Goal: Information Seeking & Learning: Learn about a topic

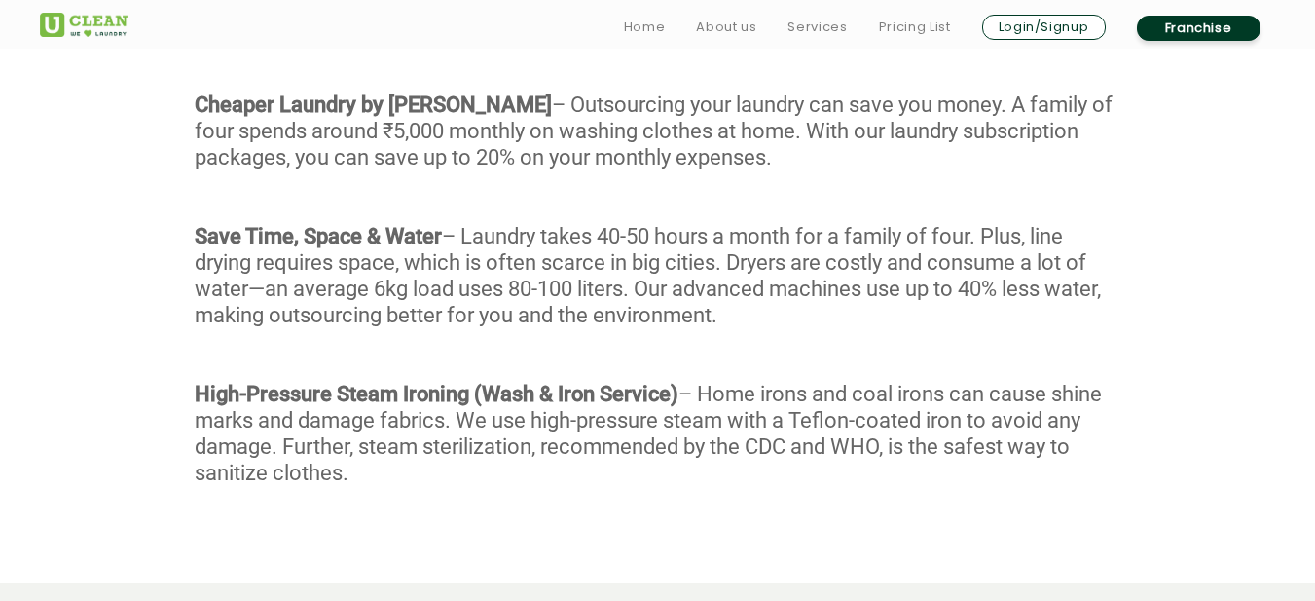
scroll to position [1363, 0]
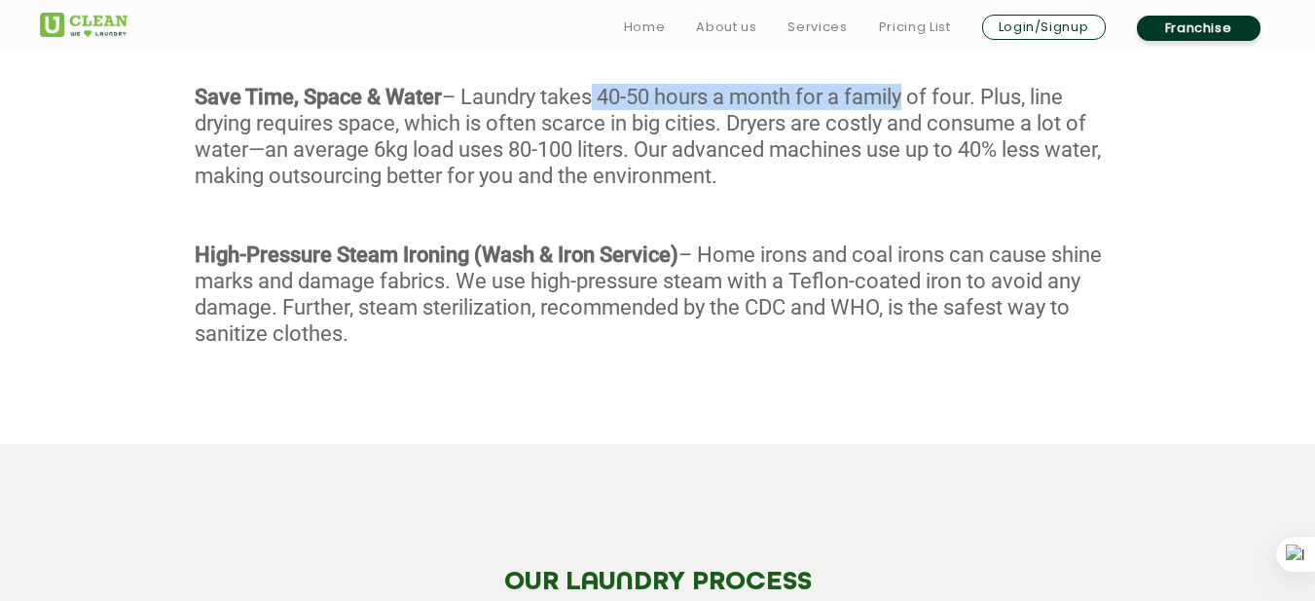
drag, startPoint x: 595, startPoint y: 100, endPoint x: 907, endPoint y: 104, distance: 312.5
click at [907, 104] on div "With our Wash & Fold service, every garment undergoes a meticulous 4-stage proc…" at bounding box center [657, 68] width 1315 height 653
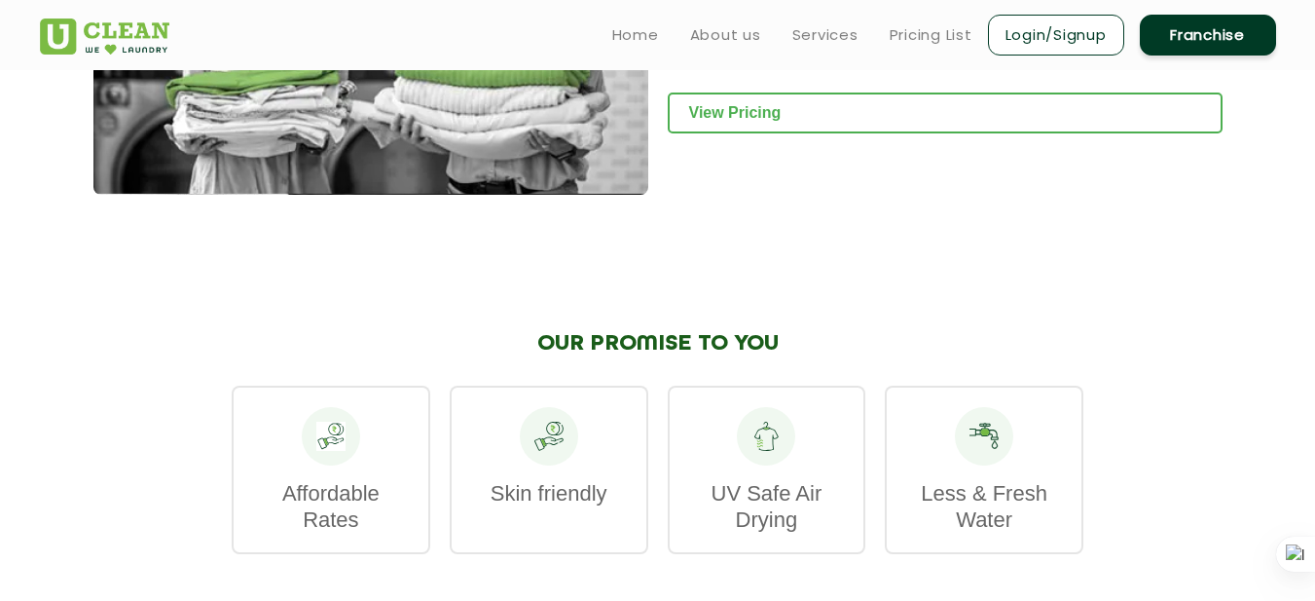
scroll to position [2823, 0]
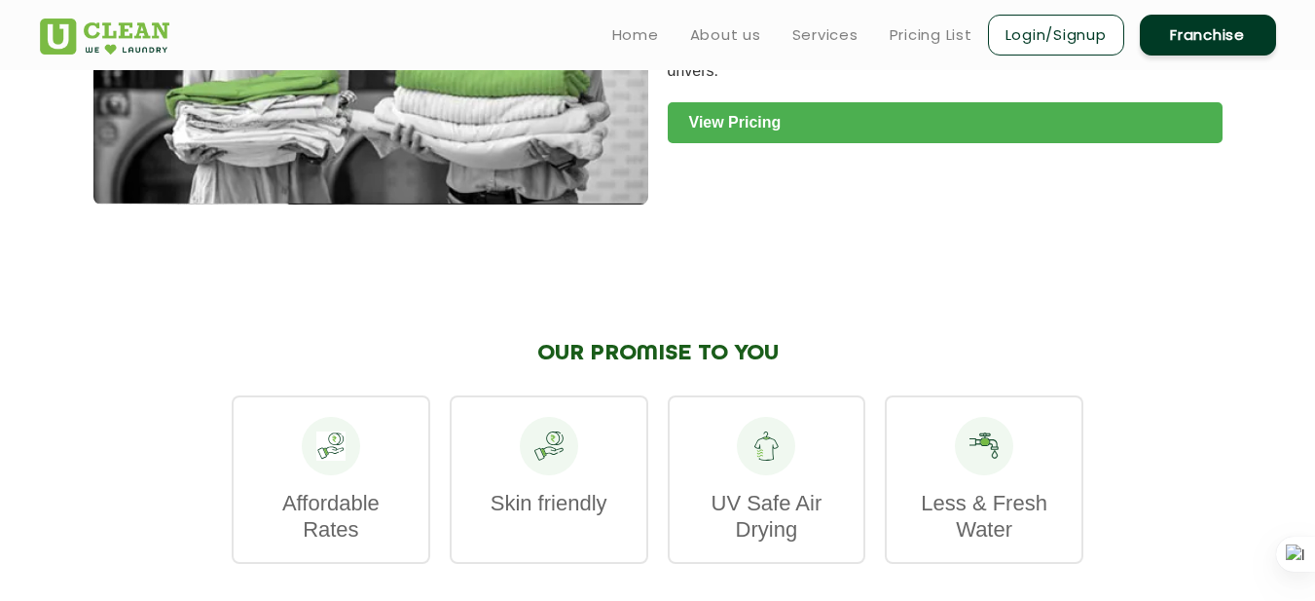
click at [705, 102] on link "View Pricing" at bounding box center [945, 122] width 555 height 41
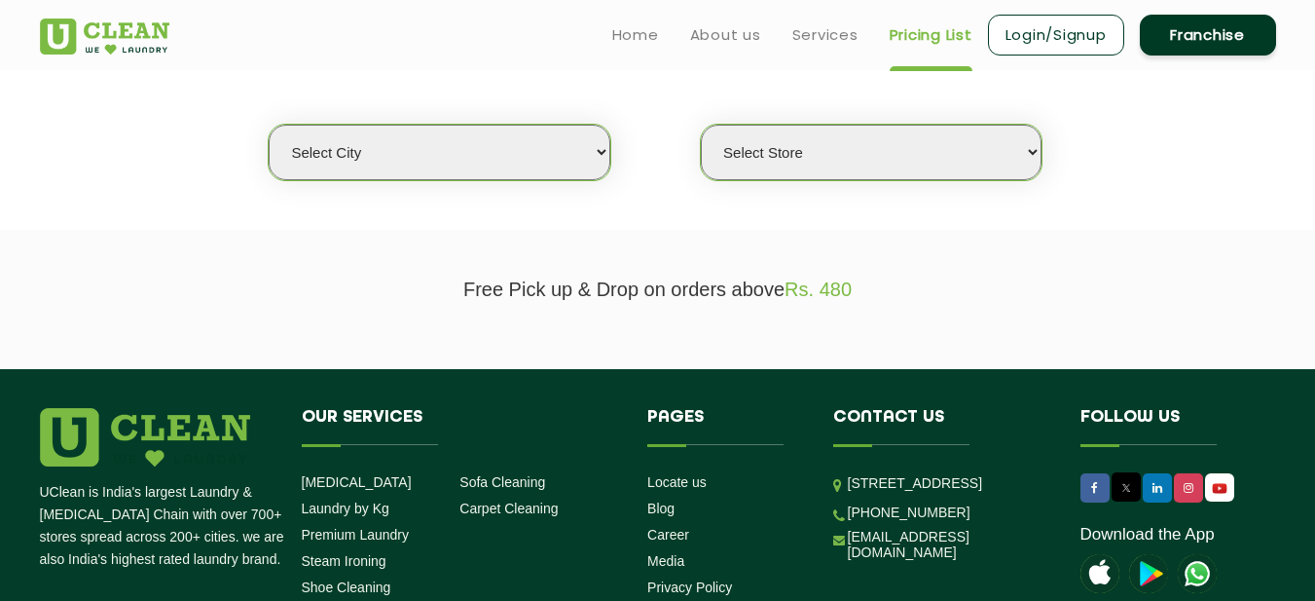
click at [465, 142] on select "Select city [GEOGRAPHIC_DATA] [GEOGRAPHIC_DATA] [GEOGRAPHIC_DATA] [GEOGRAPHIC_D…" at bounding box center [439, 152] width 341 height 55
select select "18"
click at [269, 125] on select "Select city [GEOGRAPHIC_DATA] [GEOGRAPHIC_DATA] [GEOGRAPHIC_DATA] [GEOGRAPHIC_D…" at bounding box center [439, 152] width 341 height 55
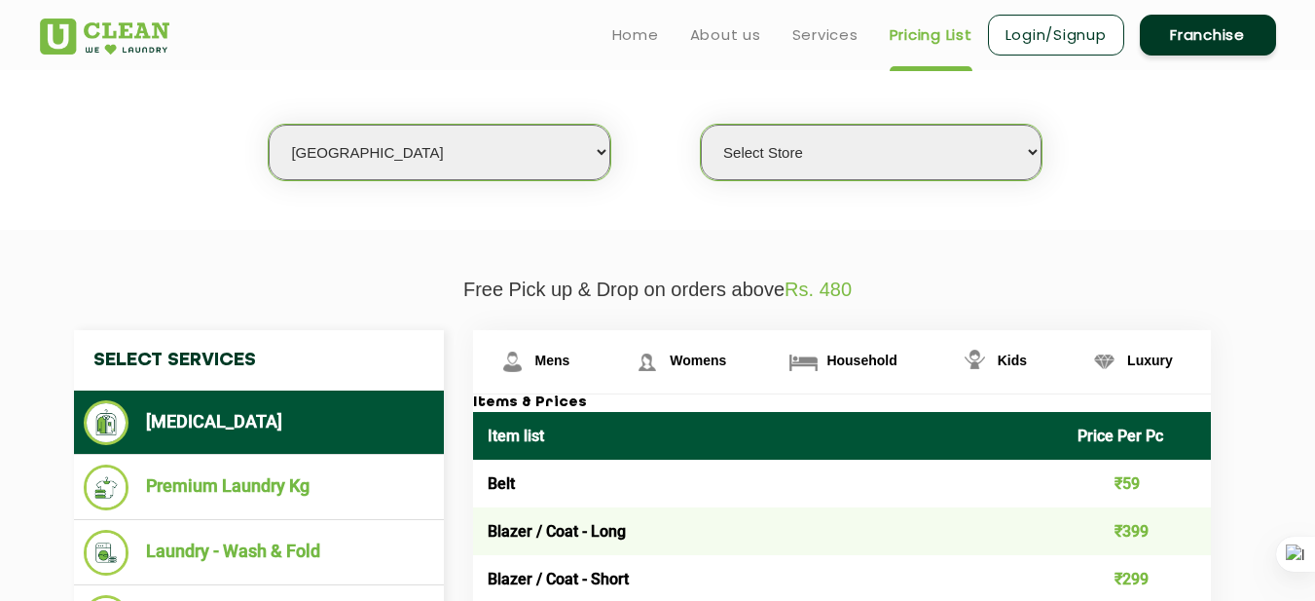
click at [809, 150] on select "Select Store [GEOGRAPHIC_DATA] [GEOGRAPHIC_DATA] [PERSON_NAME][GEOGRAPHIC_DATA]…" at bounding box center [871, 152] width 341 height 55
select select "307"
click at [701, 125] on select "Select Store [GEOGRAPHIC_DATA] [GEOGRAPHIC_DATA] [PERSON_NAME][GEOGRAPHIC_DATA]…" at bounding box center [871, 152] width 341 height 55
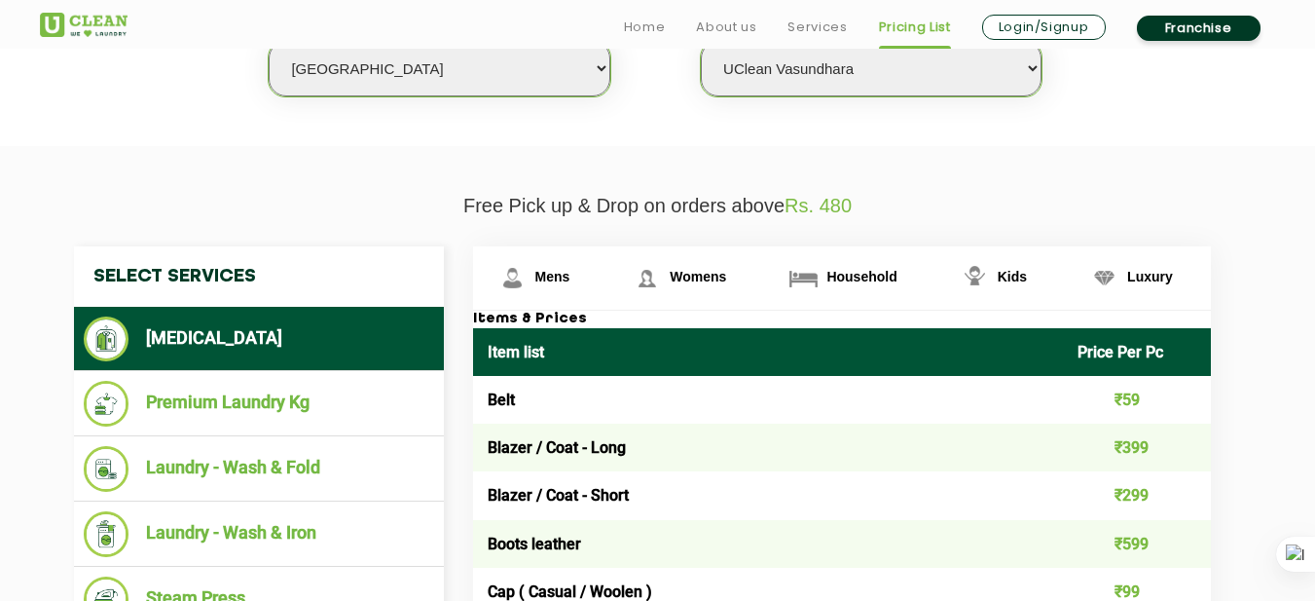
scroll to position [681, 0]
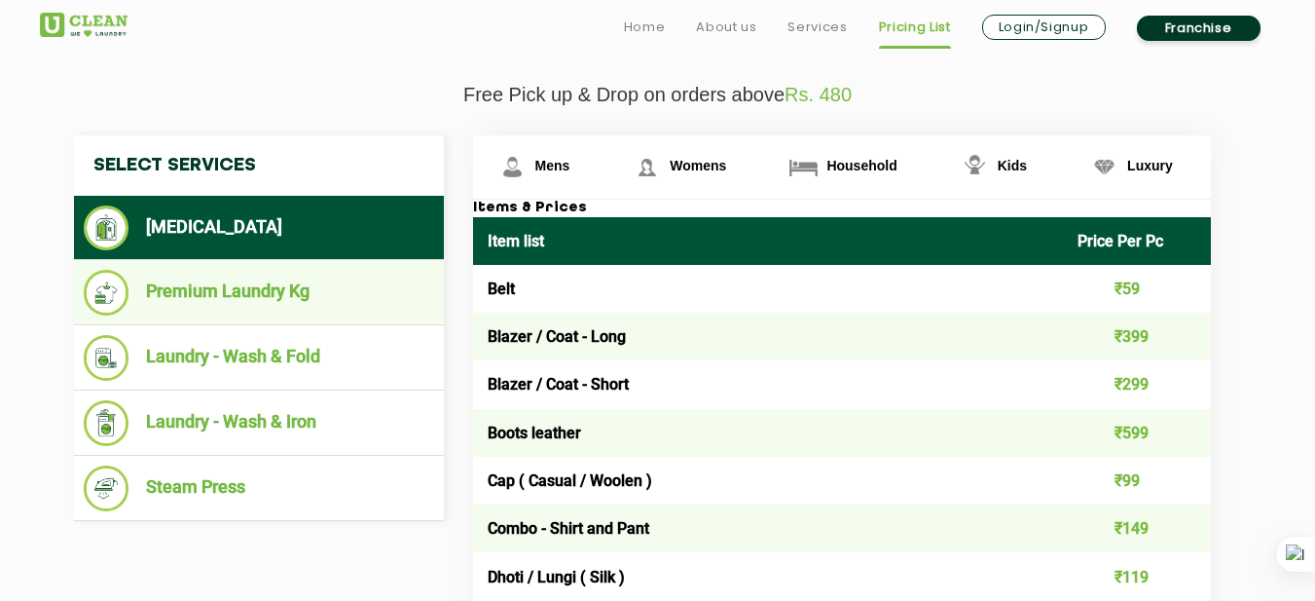
click at [195, 290] on li "Premium Laundry Kg" at bounding box center [259, 293] width 350 height 46
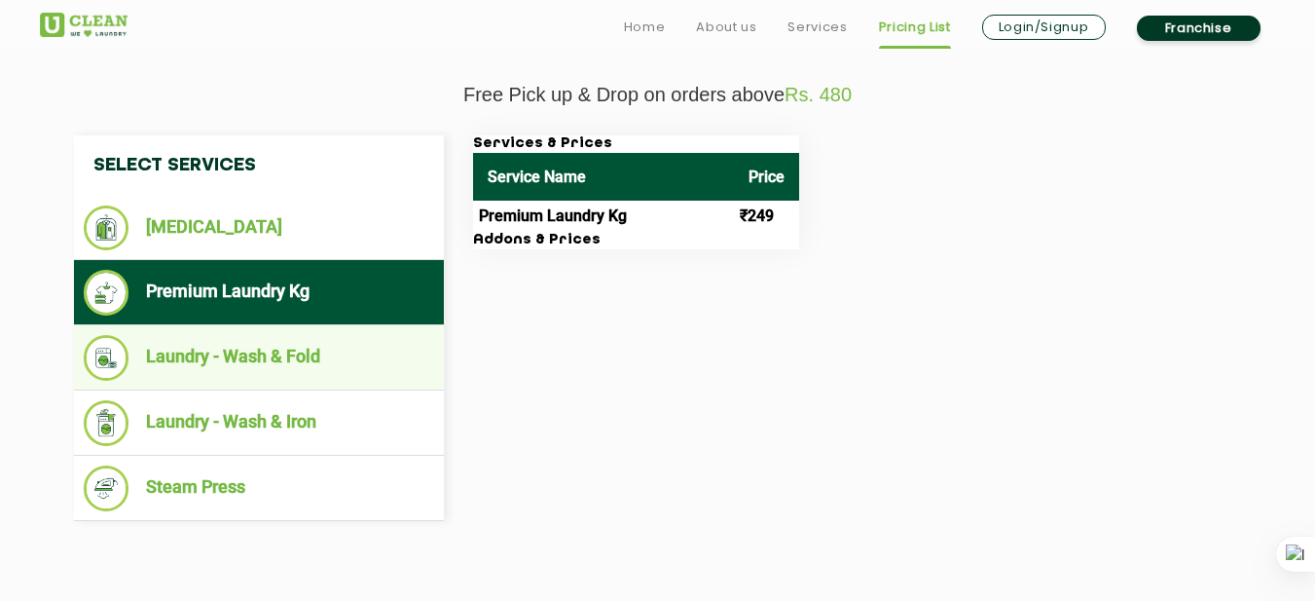
click at [325, 367] on li "Laundry - Wash & Fold" at bounding box center [259, 358] width 350 height 46
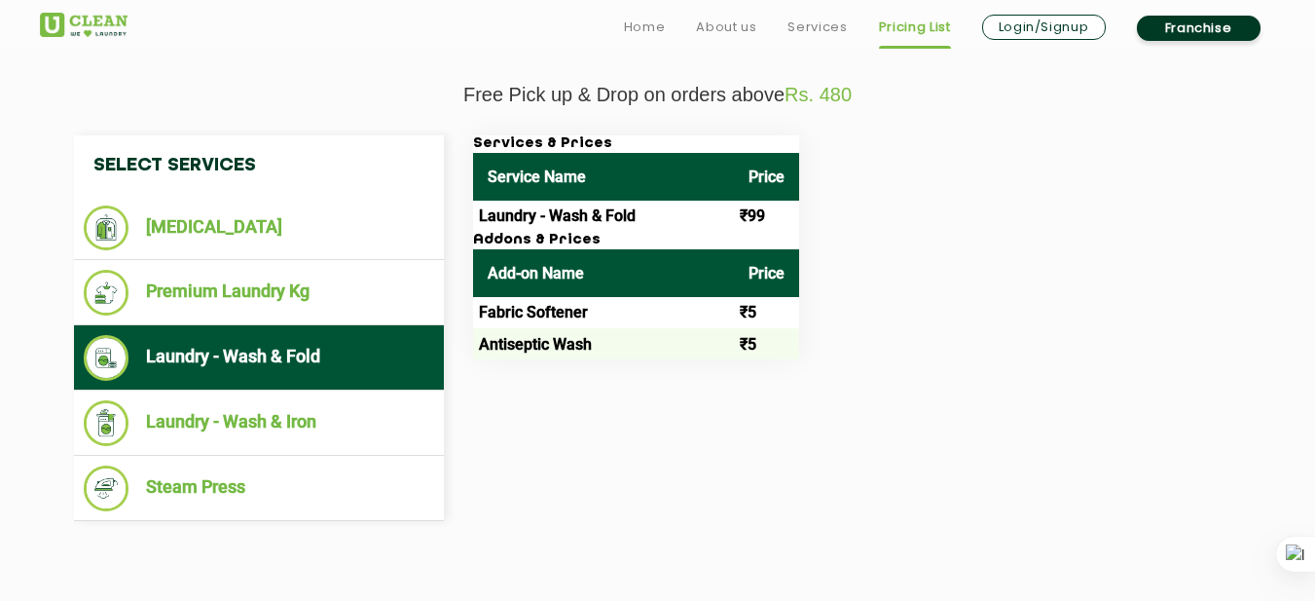
scroll to position [779, 0]
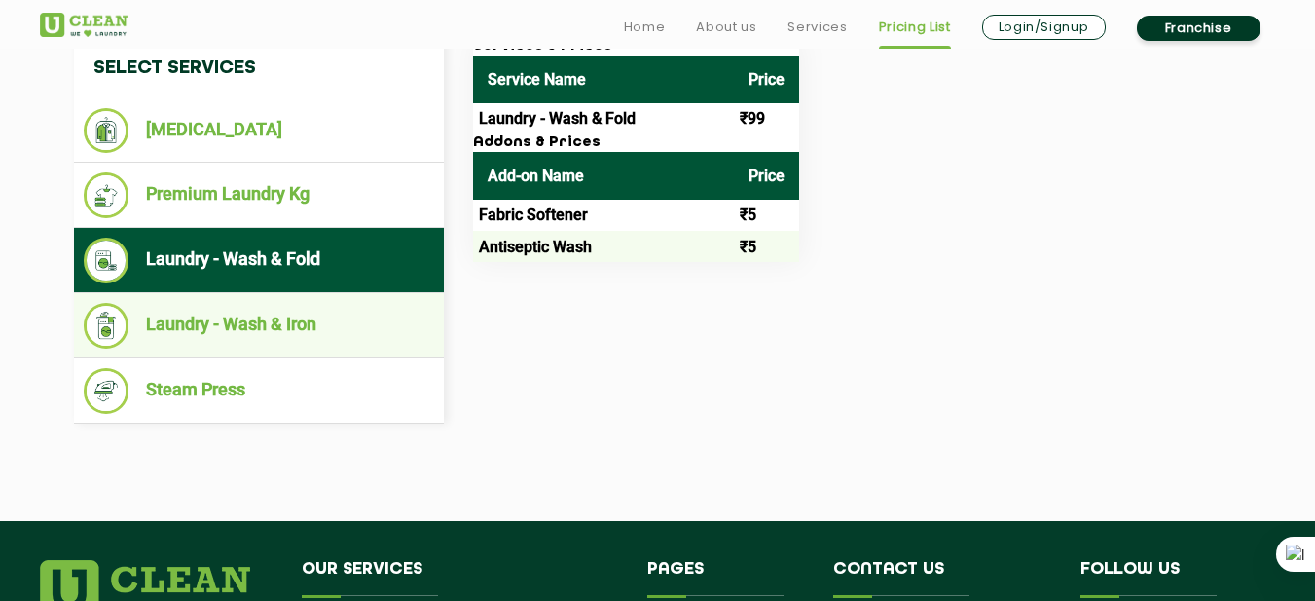
click at [308, 340] on li "Laundry - Wash & Iron" at bounding box center [259, 326] width 350 height 46
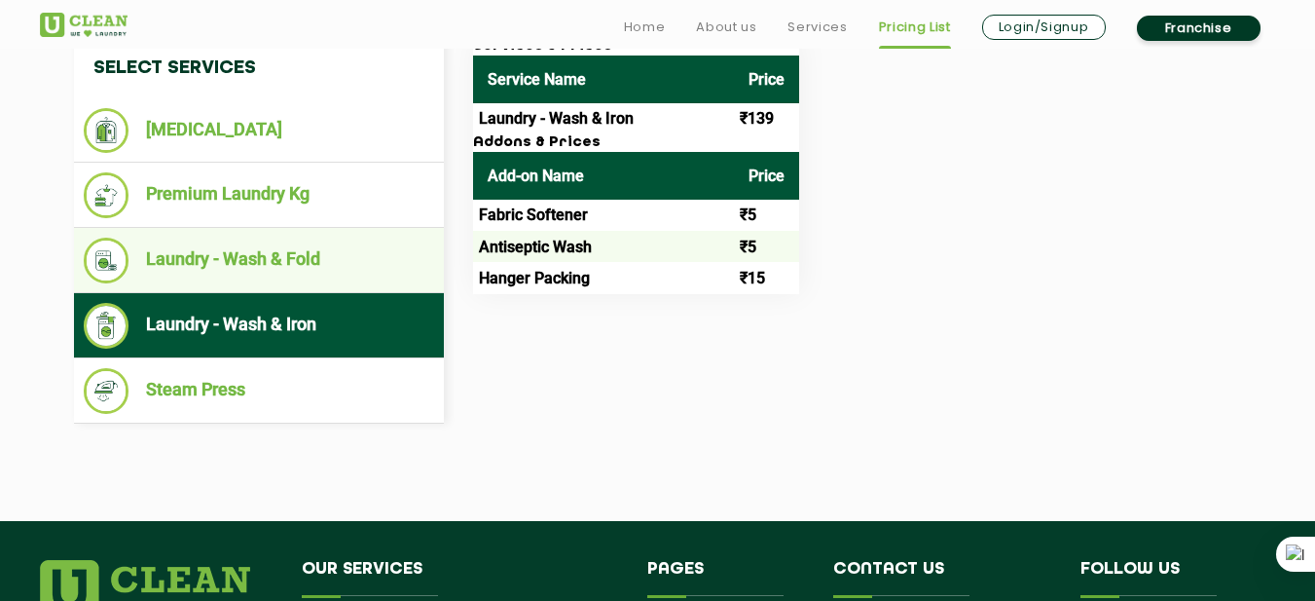
click at [320, 271] on li "Laundry - Wash & Fold" at bounding box center [259, 261] width 350 height 46
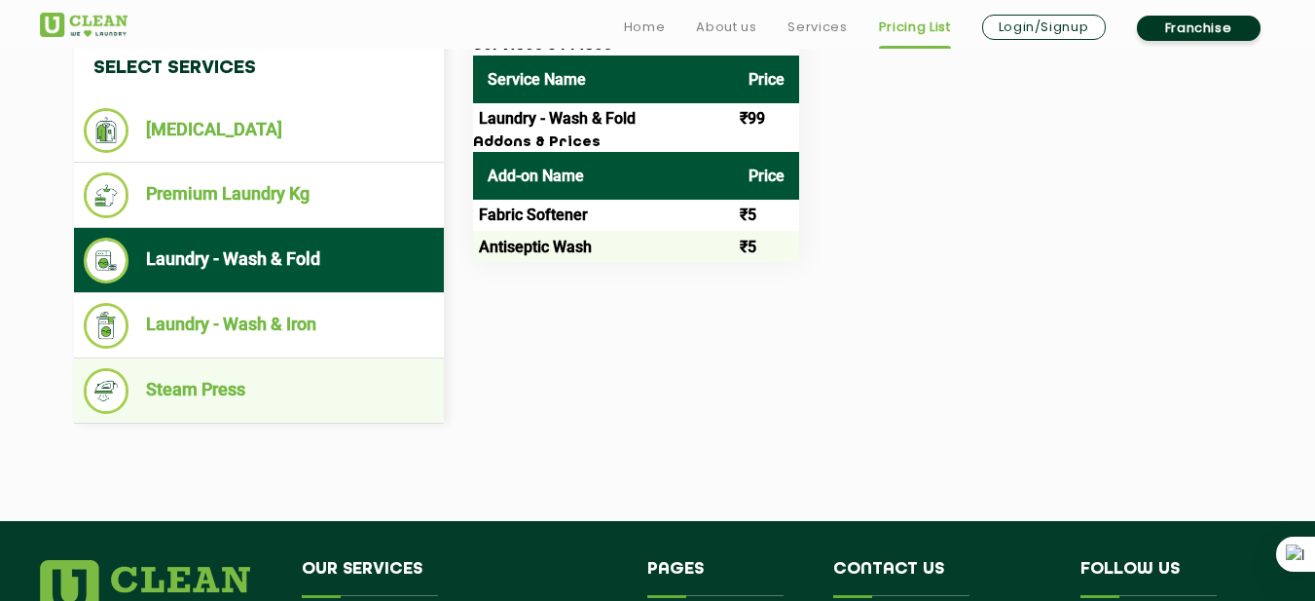
click at [278, 385] on li "Steam Press" at bounding box center [259, 391] width 350 height 46
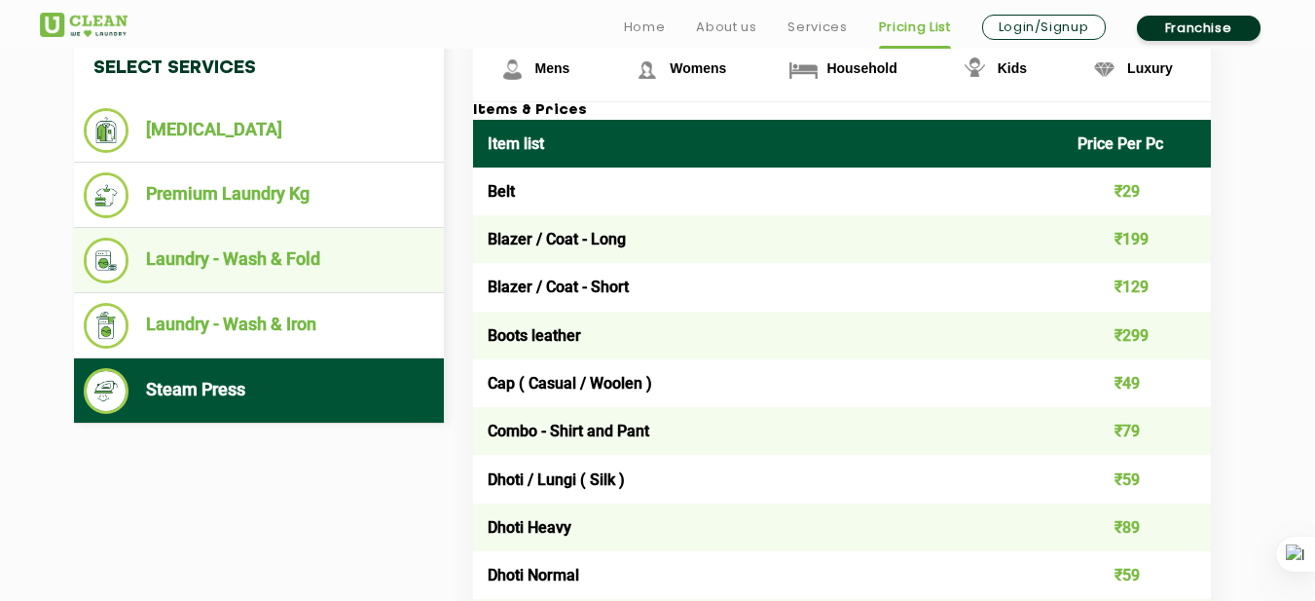
click at [303, 276] on li "Laundry - Wash & Fold" at bounding box center [259, 261] width 350 height 46
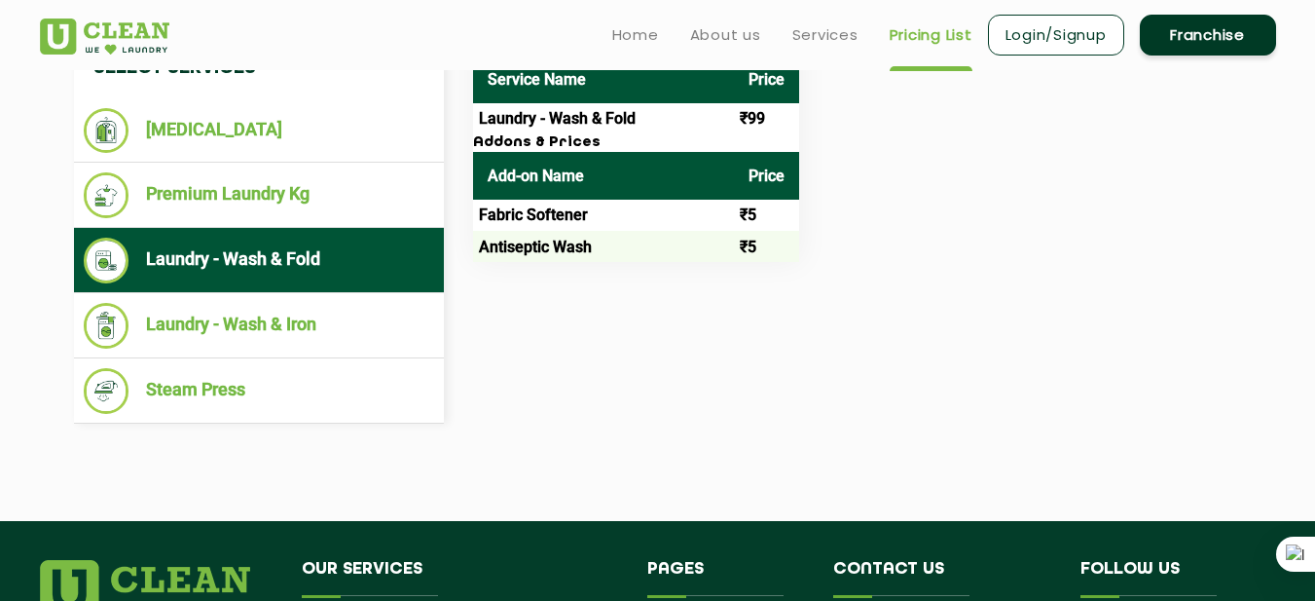
scroll to position [681, 0]
